Goal: Information Seeking & Learning: Learn about a topic

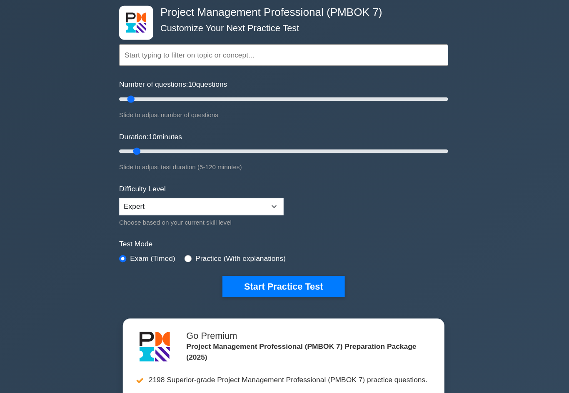
click at [301, 290] on button "Start Practice Test" at bounding box center [284, 280] width 112 height 19
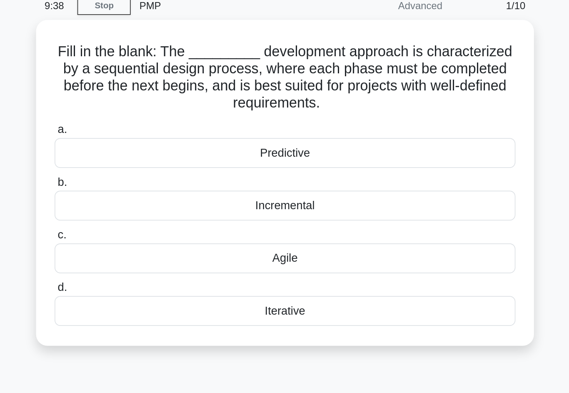
click at [229, 118] on div "Predictive" at bounding box center [284, 126] width 270 height 17
click at [149, 110] on input "a. Predictive" at bounding box center [149, 112] width 0 height 5
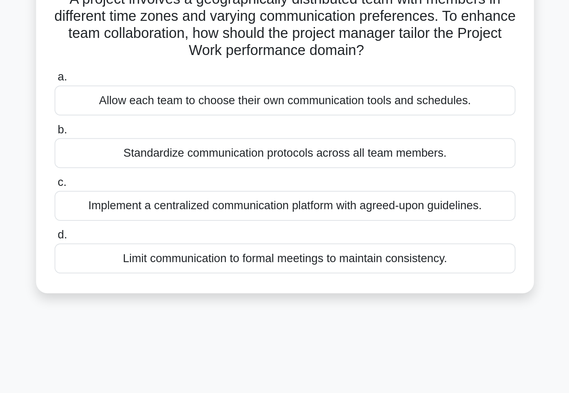
click at [194, 179] on div "Implement a centralized communication platform with agreed-upon guidelines." at bounding box center [284, 187] width 270 height 17
click at [149, 172] on input "c. Implement a centralized communication platform with agreed-upon guidelines." at bounding box center [149, 174] width 0 height 5
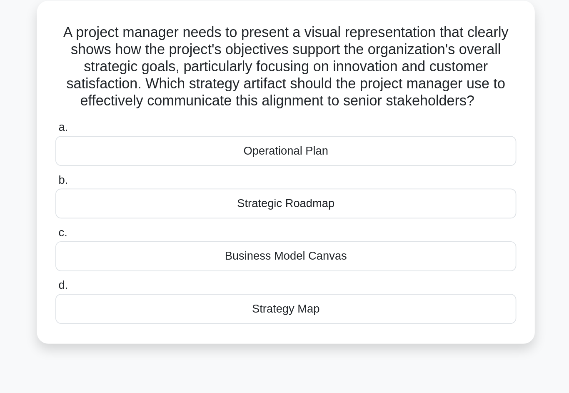
click at [149, 220] on div "Strategy Map" at bounding box center [284, 228] width 270 height 17
click at [149, 213] on input "d. Strategy Map" at bounding box center [149, 215] width 0 height 5
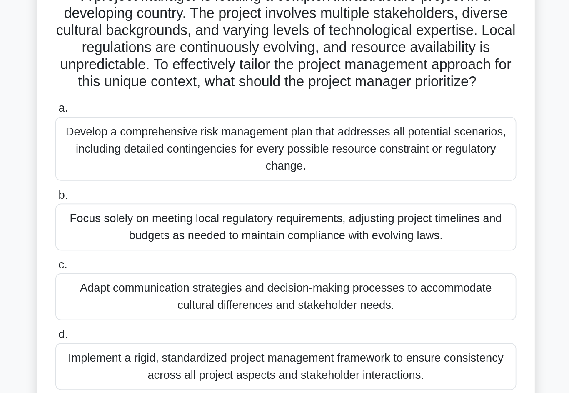
click at [149, 229] on div "Adapt communication strategies and decision-making processes to accommodate cul…" at bounding box center [284, 242] width 270 height 27
click at [149, 222] on input "c. Adapt communication strategies and decision-making processes to accommodate …" at bounding box center [149, 224] width 0 height 5
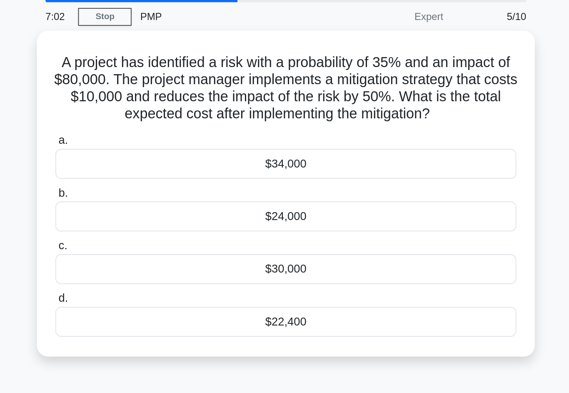
click at [253, 149] on div "$24,000" at bounding box center [284, 157] width 270 height 17
click at [149, 141] on input "b. $24,000" at bounding box center [149, 143] width 0 height 5
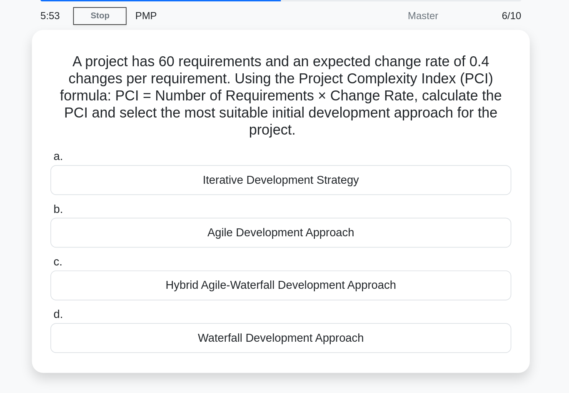
click at [267, 159] on div "Agile Development Approach" at bounding box center [284, 167] width 270 height 17
click at [149, 151] on input "b. Agile Development Approach" at bounding box center [149, 153] width 0 height 5
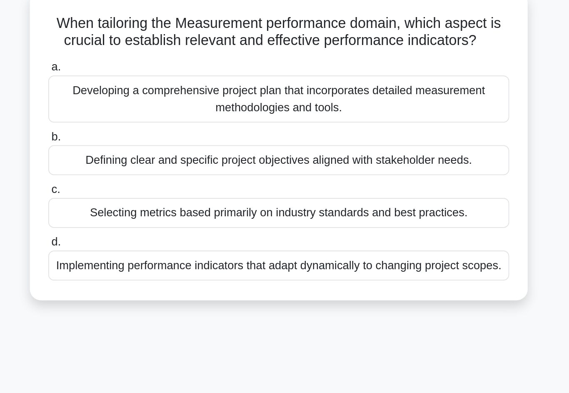
click at [274, 200] on div "Implementing performance indicators that adapt dynamically to changing project …" at bounding box center [284, 208] width 270 height 17
click at [149, 193] on input "d. Implementing performance indicators that adapt dynamically to changing proje…" at bounding box center [149, 195] width 0 height 5
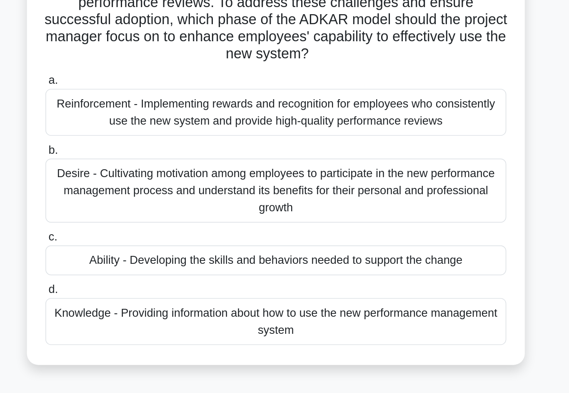
click at [149, 280] on div "Knowledge - Providing information about how to use the new performance manageme…" at bounding box center [284, 293] width 270 height 27
click at [149, 273] on input "d. Knowledge - Providing information about how to use the new performance manag…" at bounding box center [149, 275] width 0 height 5
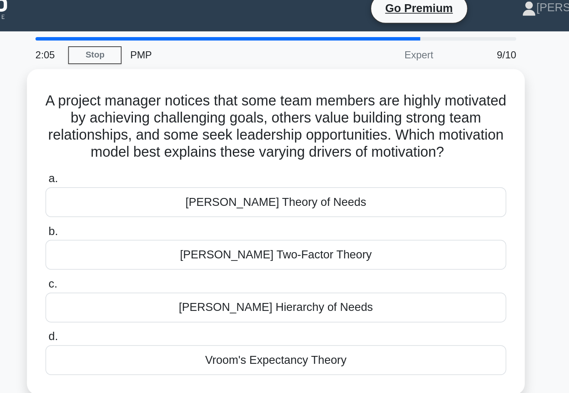
click at [279, 130] on div "[PERSON_NAME] Theory of Needs" at bounding box center [284, 126] width 270 height 17
click at [149, 116] on input "[PERSON_NAME] Theory of Needs" at bounding box center [149, 112] width 0 height 5
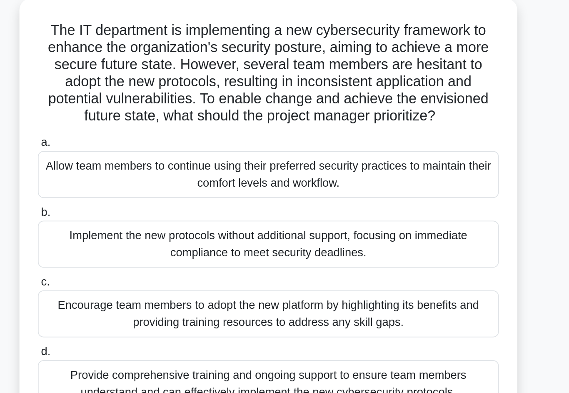
click at [149, 219] on div "Encourage team members to adopt the new platform by highlighting its benefits a…" at bounding box center [284, 232] width 270 height 27
click at [149, 212] on input "c. Encourage team members to adopt the new platform by highlighting its benefit…" at bounding box center [149, 214] width 0 height 5
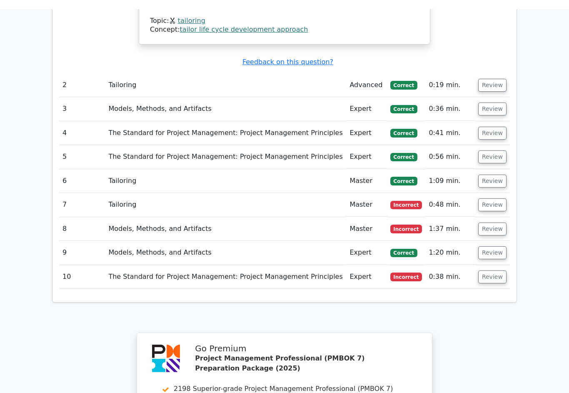
scroll to position [906, 0]
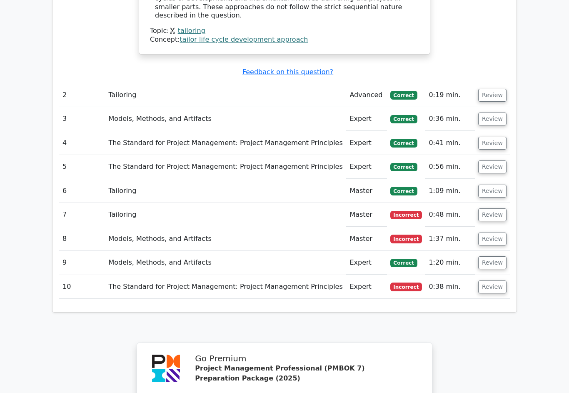
click at [498, 280] on button "Review" at bounding box center [492, 286] width 28 height 13
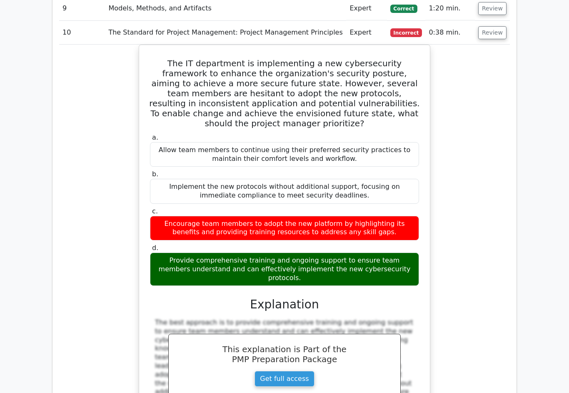
scroll to position [1161, 0]
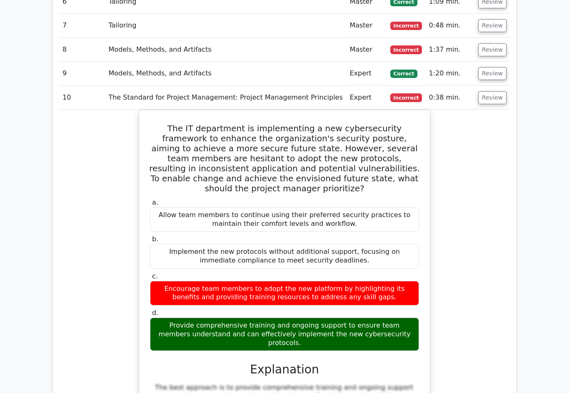
scroll to position [1094, 0]
